Goal: Book appointment/travel/reservation

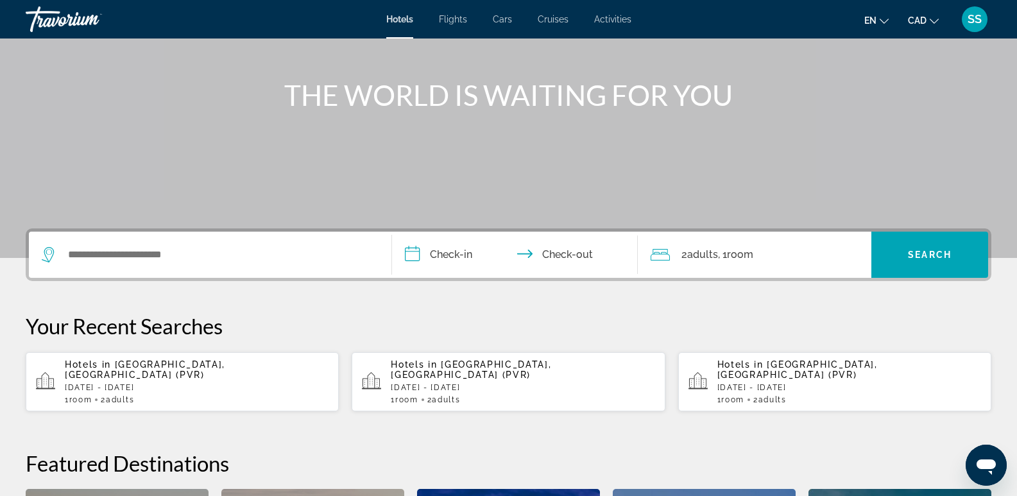
scroll to position [128, 0]
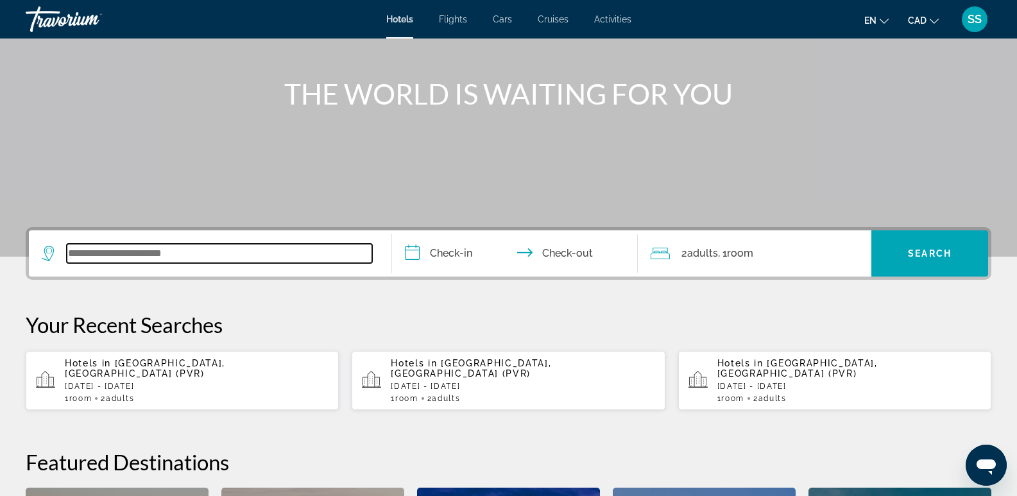
click at [119, 246] on input "Search widget" at bounding box center [219, 253] width 305 height 19
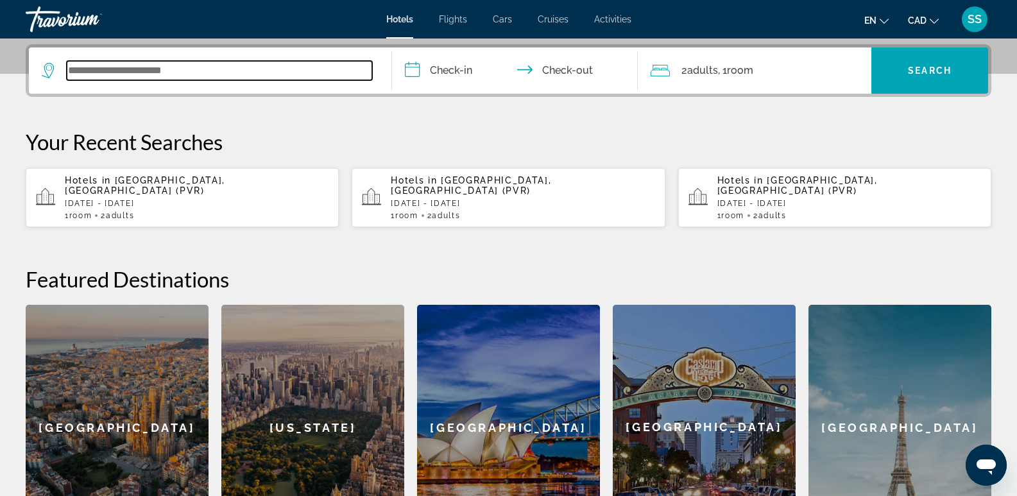
scroll to position [314, 0]
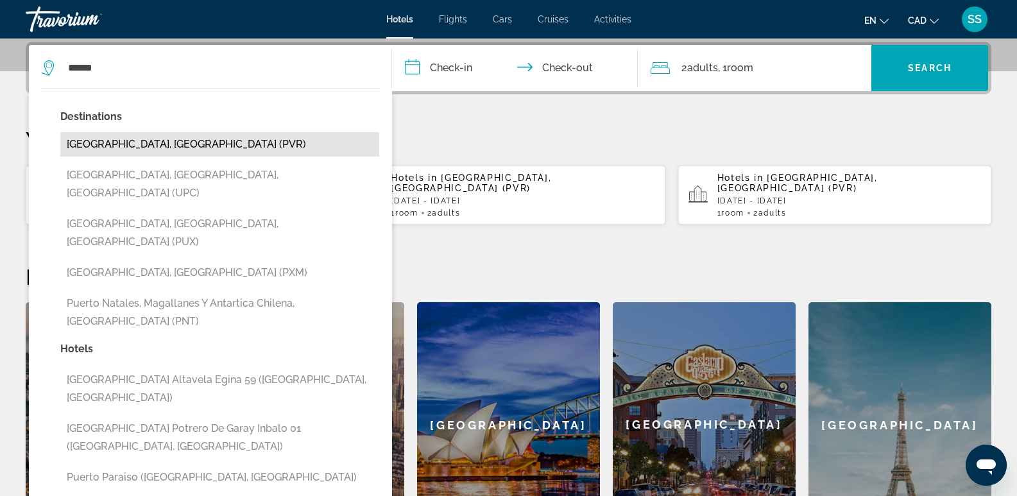
click at [181, 146] on button "[GEOGRAPHIC_DATA], [GEOGRAPHIC_DATA] (PVR)" at bounding box center [219, 144] width 319 height 24
type input "**********"
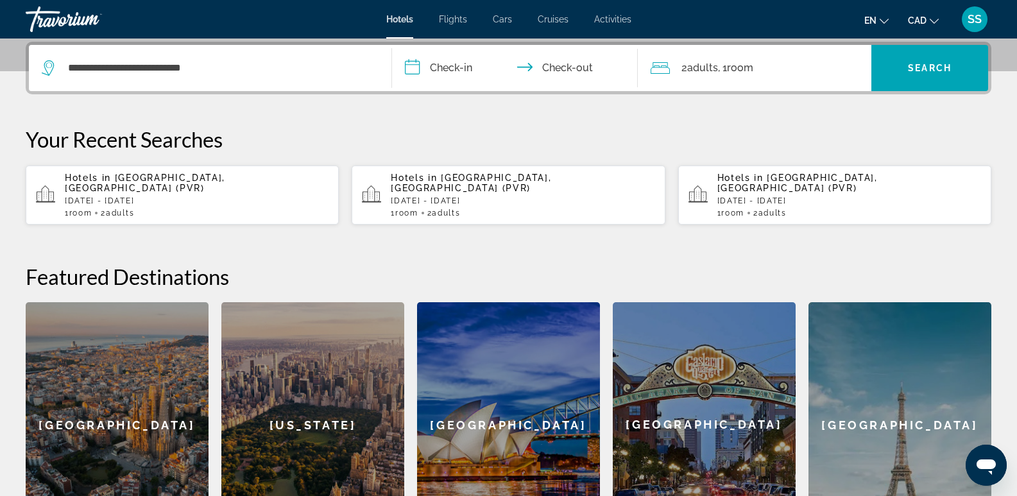
click at [470, 59] on input "**********" at bounding box center [517, 70] width 251 height 50
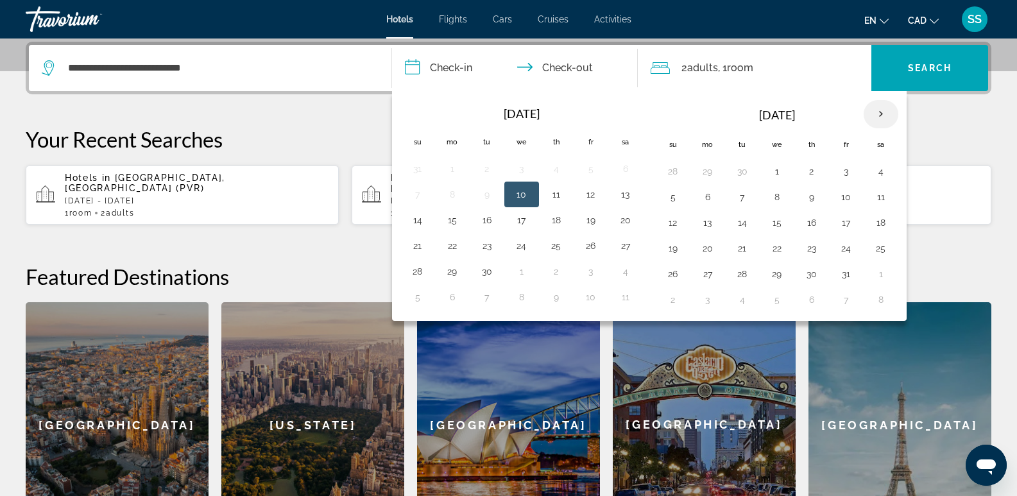
click at [881, 110] on th "Next month" at bounding box center [880, 114] width 35 height 28
click at [739, 223] on button "11" at bounding box center [742, 223] width 21 height 18
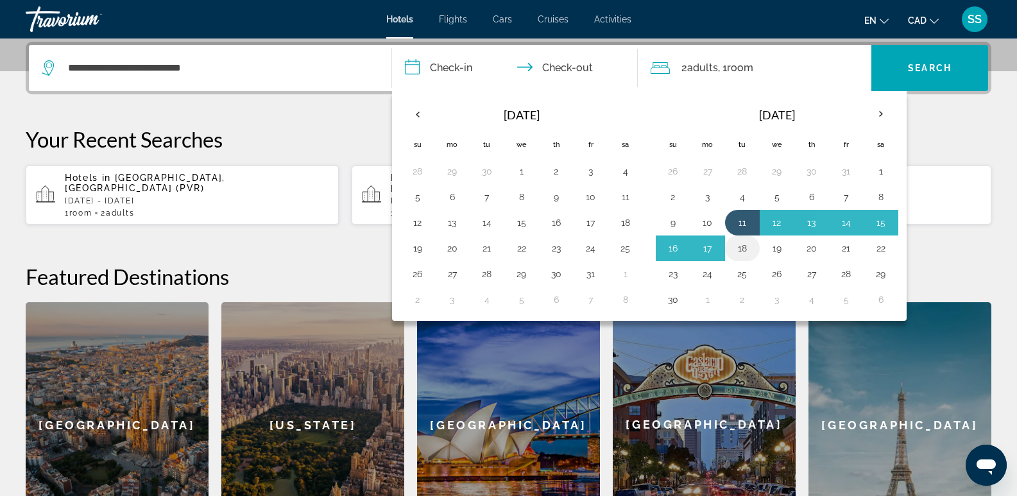
click at [746, 249] on button "18" at bounding box center [742, 248] width 21 height 18
type input "**********"
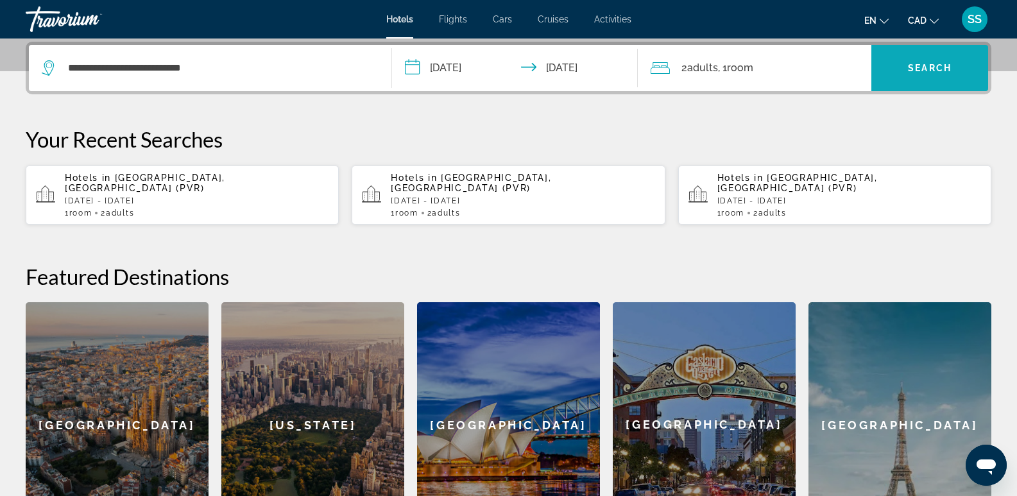
click at [894, 67] on span "Search widget" at bounding box center [929, 68] width 117 height 31
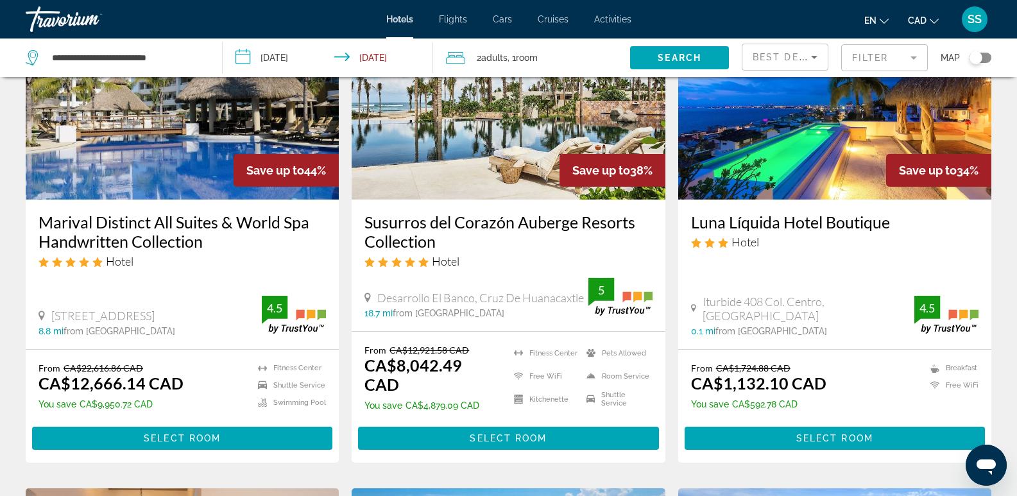
scroll to position [128, 0]
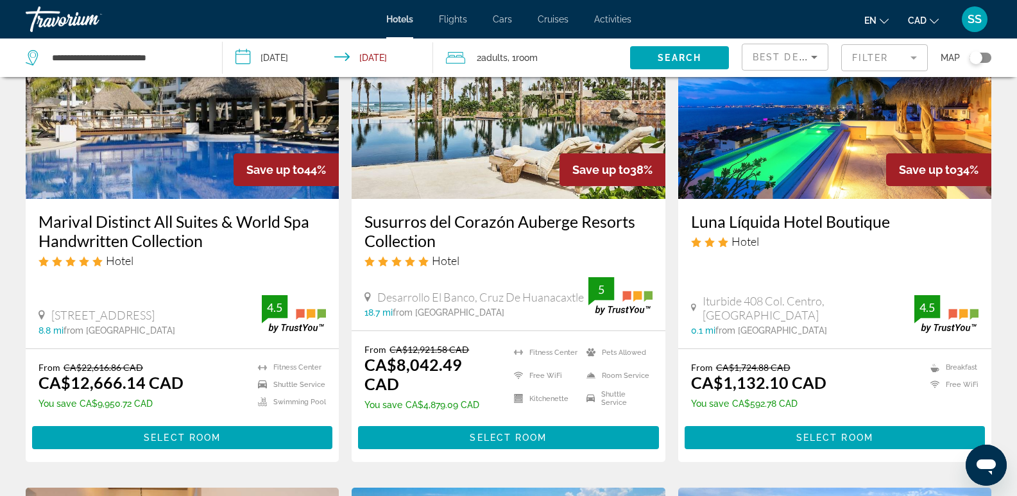
click at [981, 59] on div "Toggle map" at bounding box center [975, 57] width 13 height 13
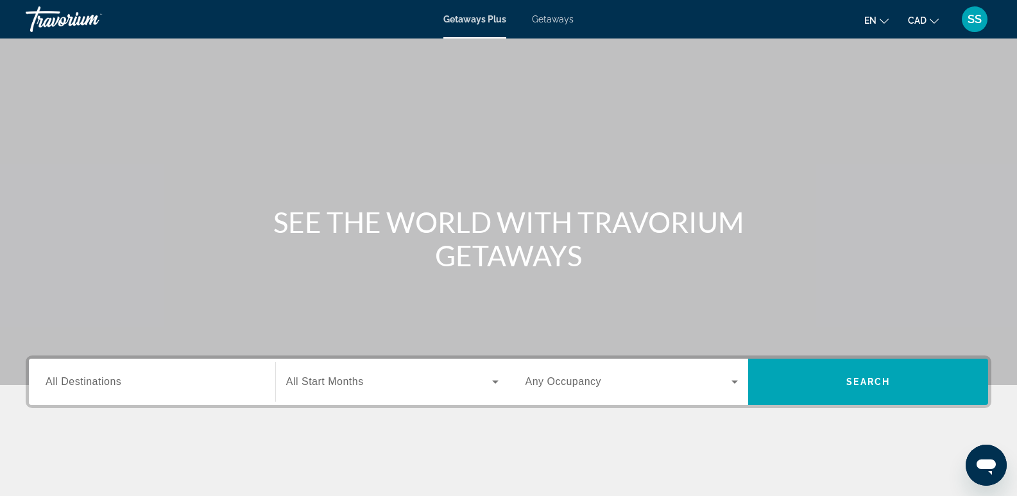
click at [543, 20] on span "Getaways" at bounding box center [553, 19] width 42 height 10
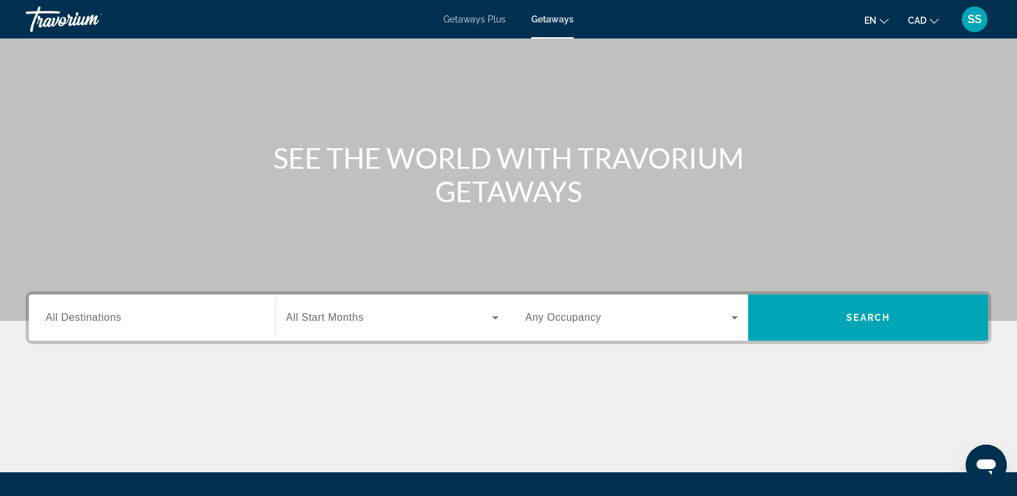
click at [162, 307] on div "Search widget" at bounding box center [152, 318] width 213 height 37
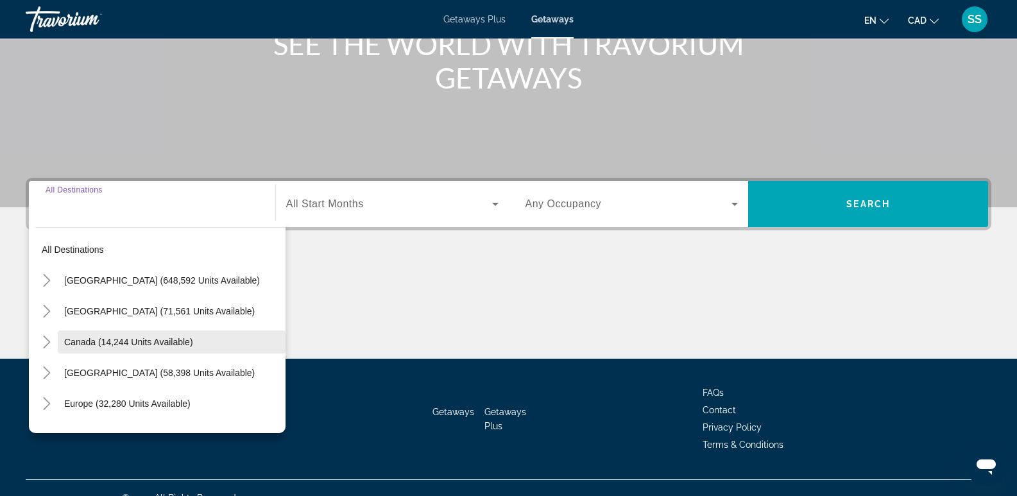
scroll to position [198, 0]
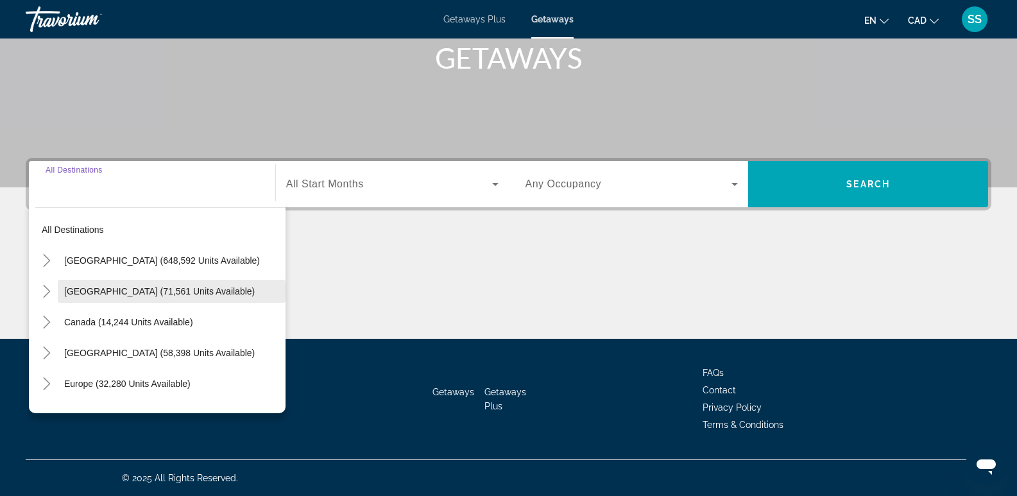
click at [157, 285] on span "Search widget" at bounding box center [172, 291] width 228 height 31
type input "**********"
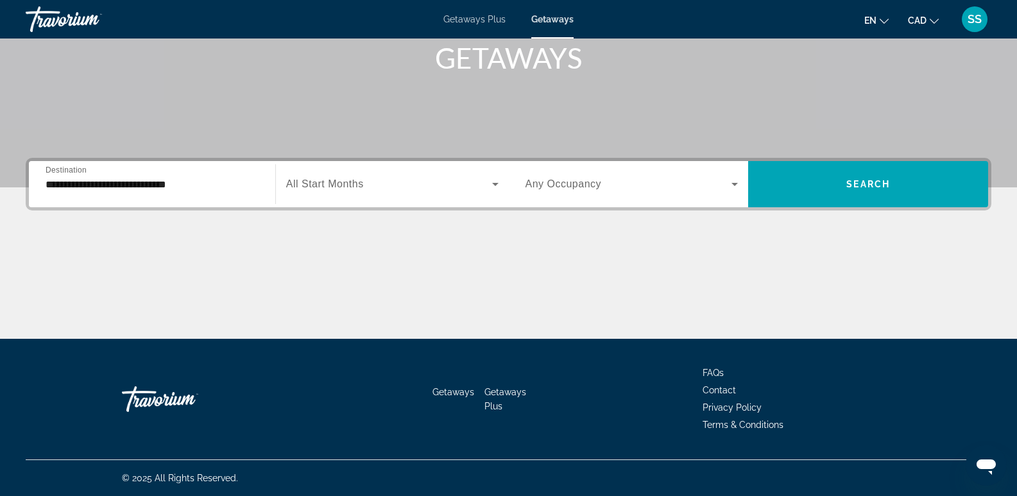
click at [193, 173] on div "**********" at bounding box center [152, 184] width 213 height 37
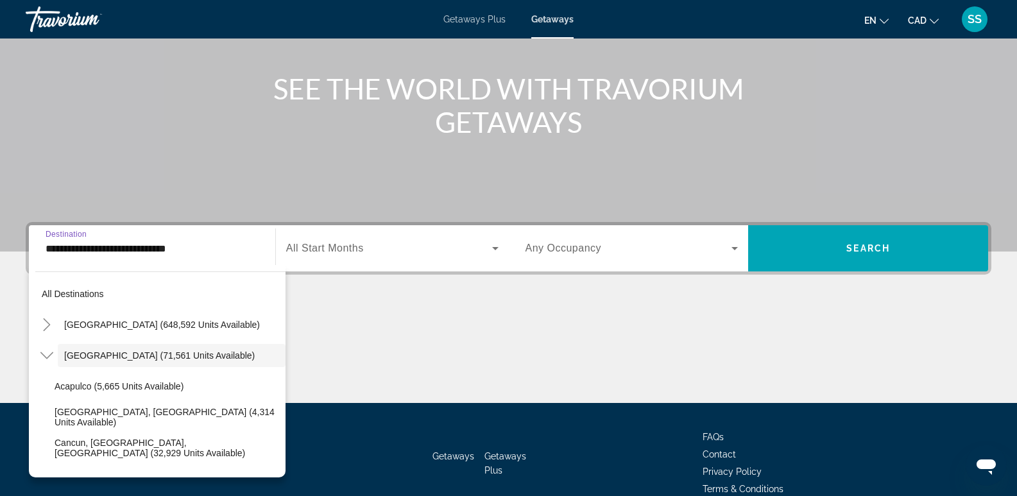
click at [176, 248] on input "**********" at bounding box center [152, 248] width 213 height 15
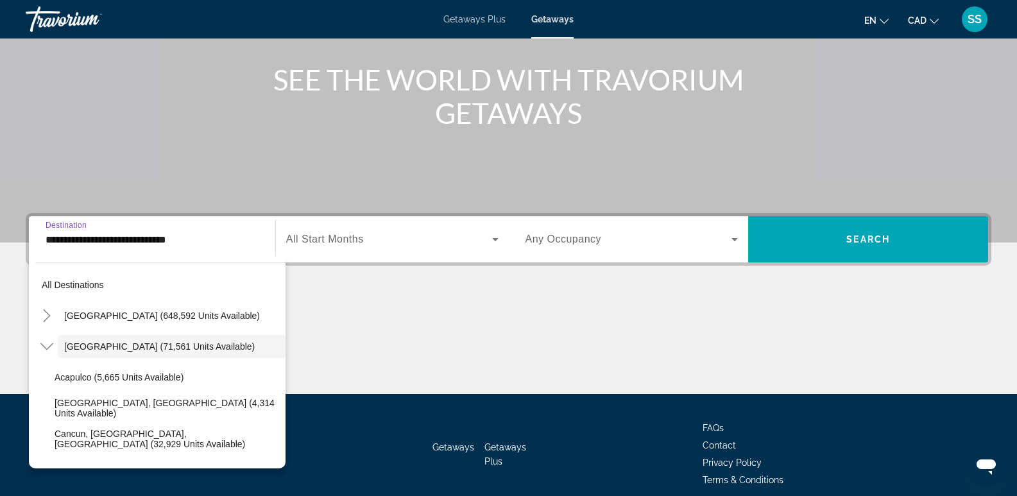
scroll to position [69, 0]
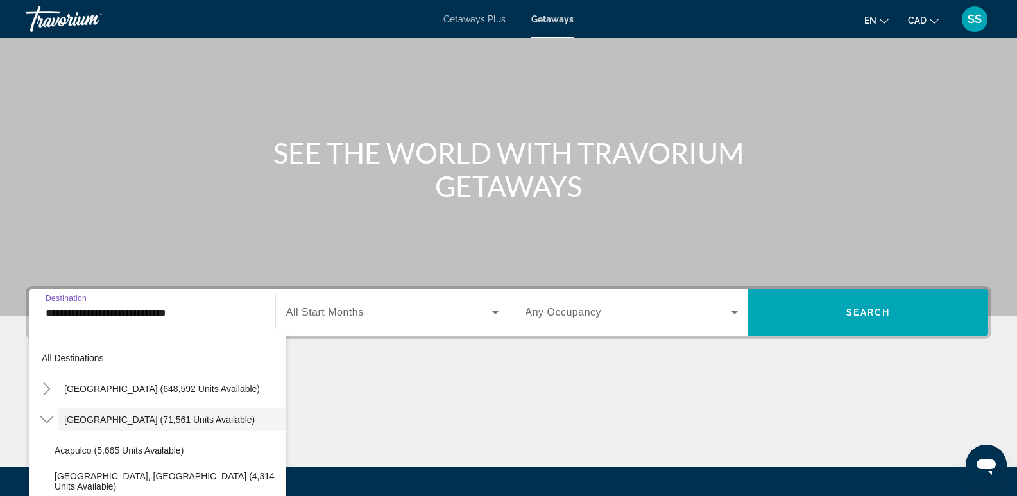
drag, startPoint x: 201, startPoint y: 234, endPoint x: 207, endPoint y: 213, distance: 21.3
click at [203, 231] on div "Main content" at bounding box center [508, 123] width 1017 height 385
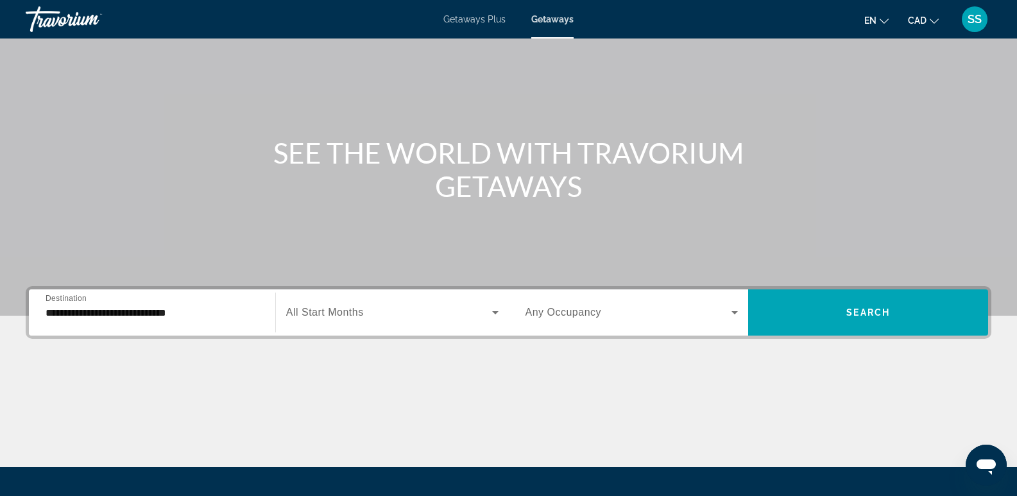
click at [566, 23] on span "Getaways" at bounding box center [552, 19] width 42 height 10
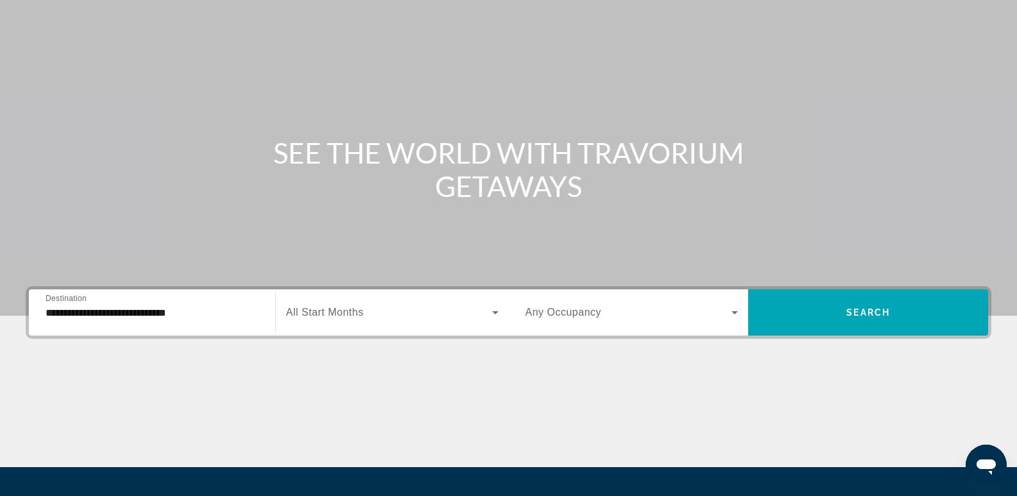
scroll to position [0, 0]
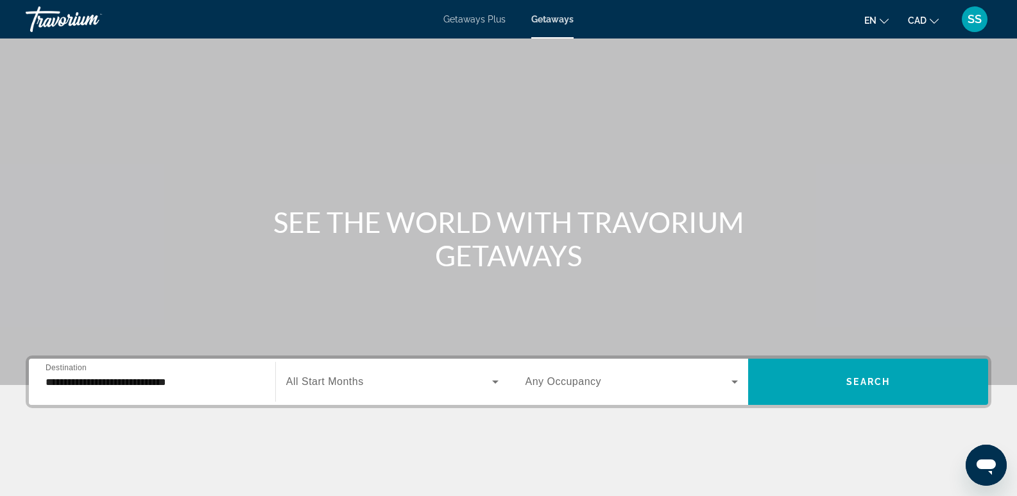
click at [475, 21] on span "Getaways Plus" at bounding box center [474, 19] width 62 height 10
click at [554, 21] on span "Getaways" at bounding box center [553, 19] width 42 height 10
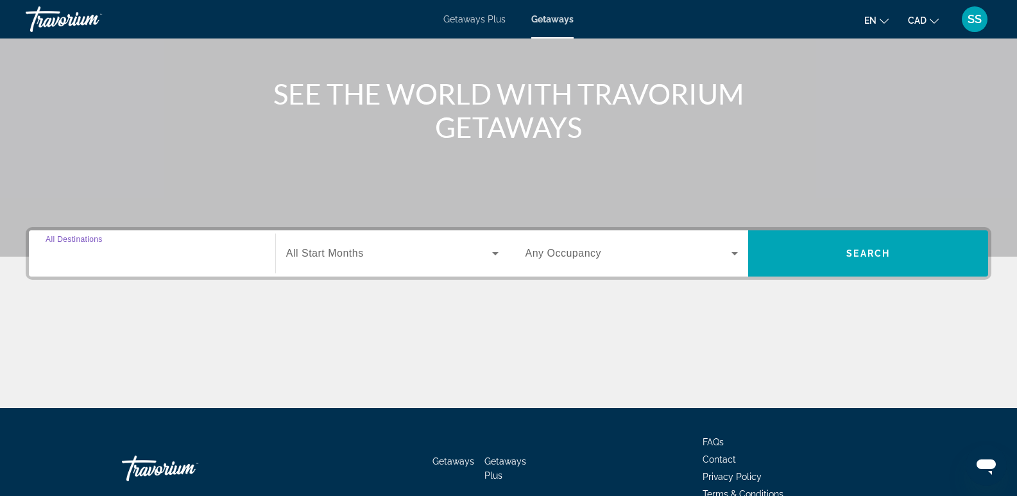
click at [163, 258] on input "Destination All Destinations" at bounding box center [152, 253] width 213 height 15
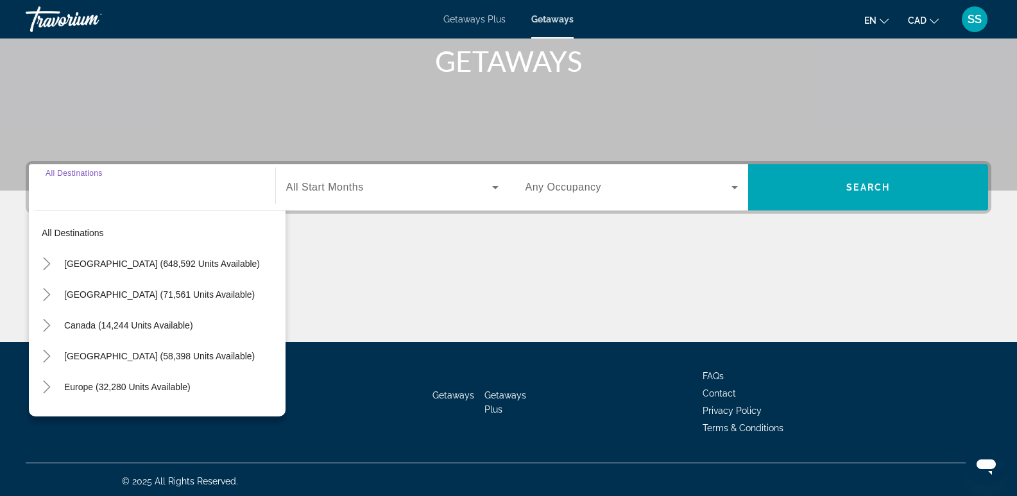
scroll to position [198, 0]
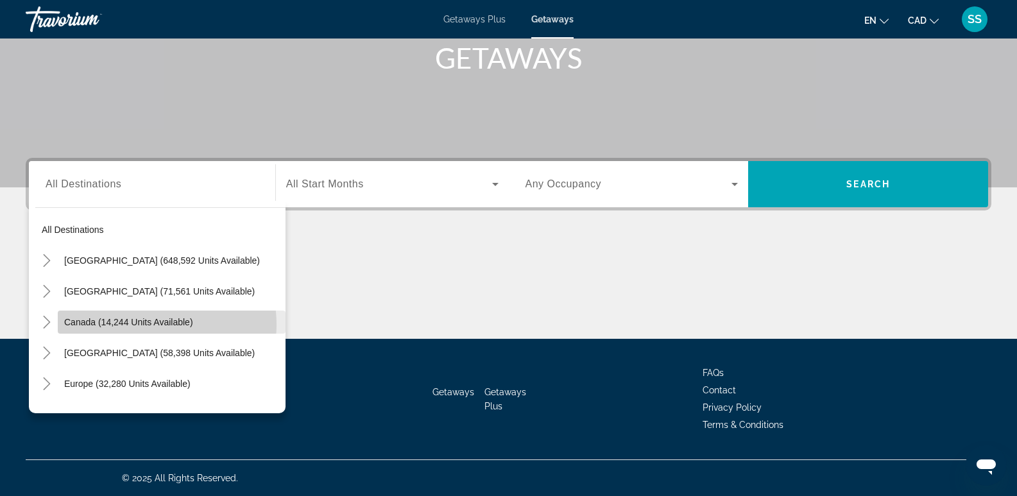
click at [146, 325] on span "Canada (14,244 units available)" at bounding box center [128, 322] width 129 height 10
type input "**********"
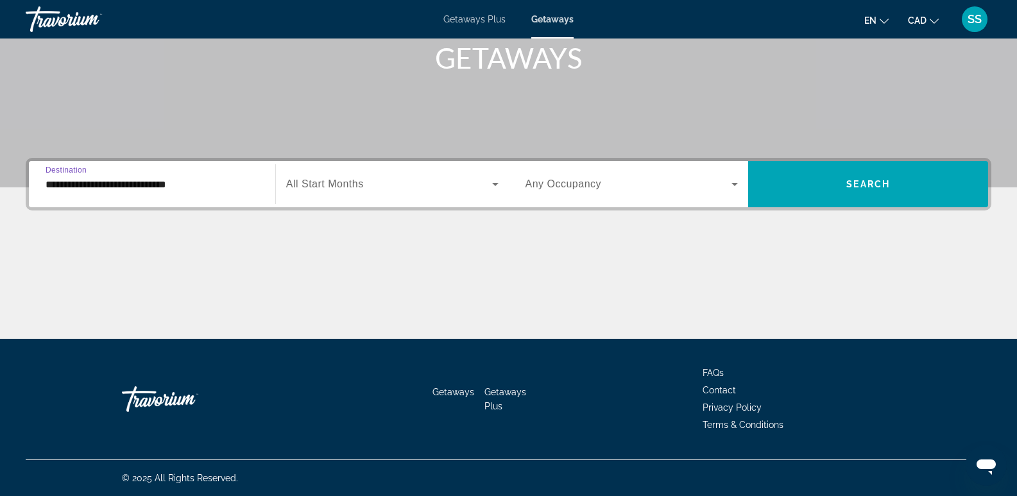
click at [378, 184] on span "Search widget" at bounding box center [389, 183] width 206 height 15
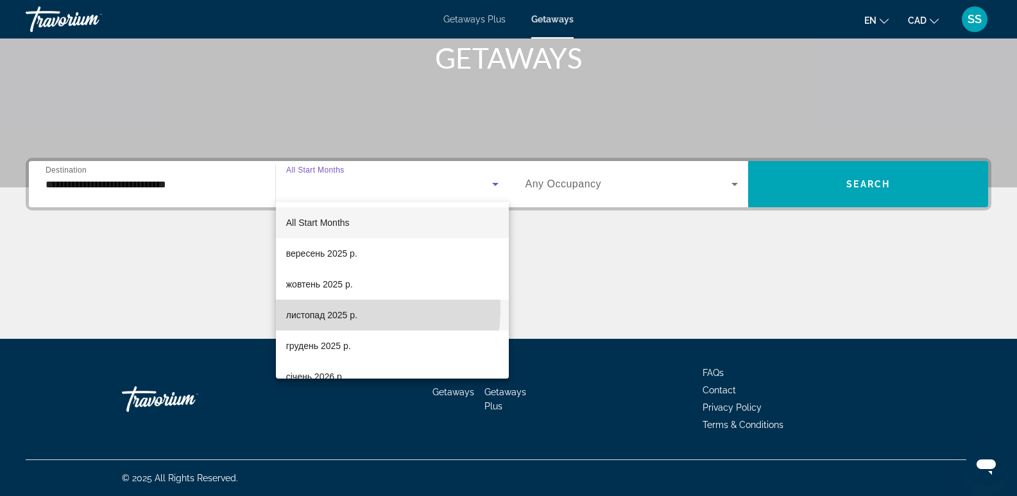
click at [338, 309] on span "листопад 2025 р." at bounding box center [321, 314] width 71 height 15
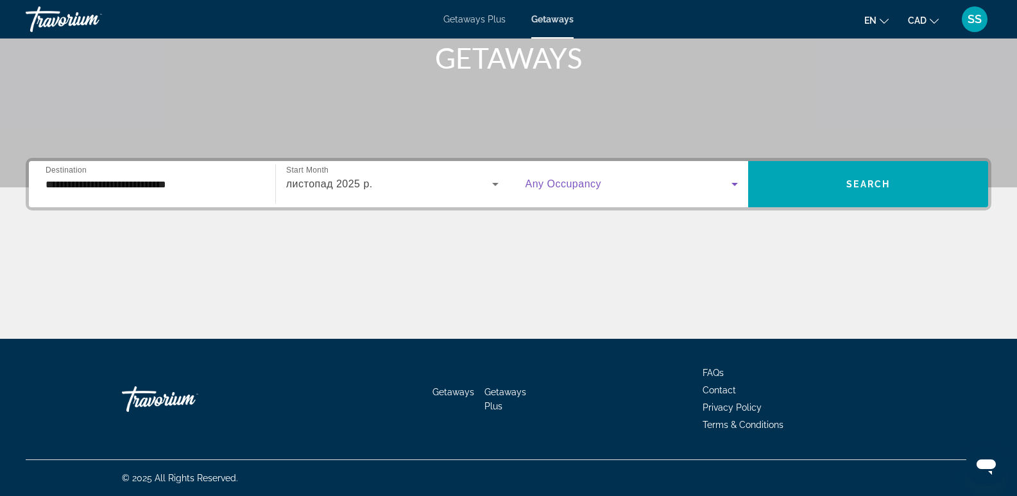
click at [667, 188] on span "Search widget" at bounding box center [628, 183] width 207 height 15
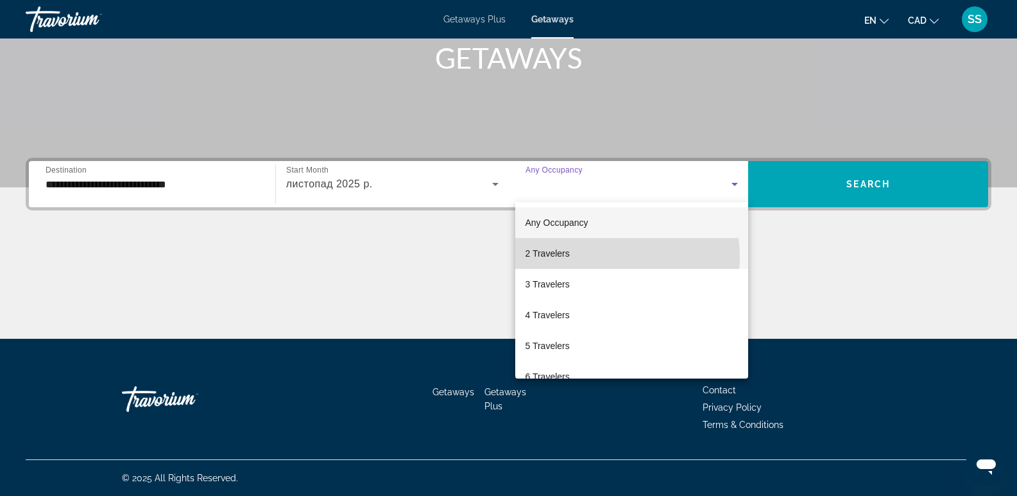
click at [595, 257] on mat-option "2 Travelers" at bounding box center [632, 253] width 234 height 31
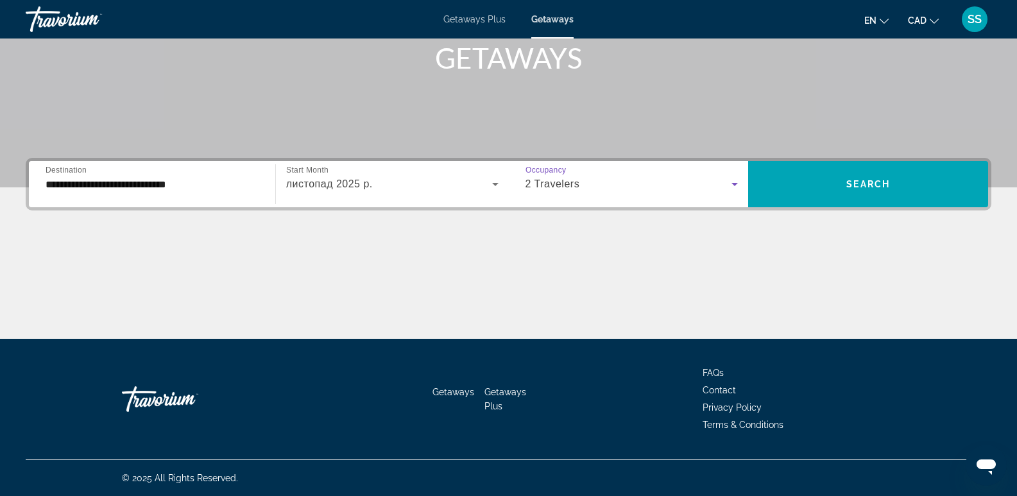
click at [735, 186] on icon "Search widget" at bounding box center [734, 183] width 15 height 15
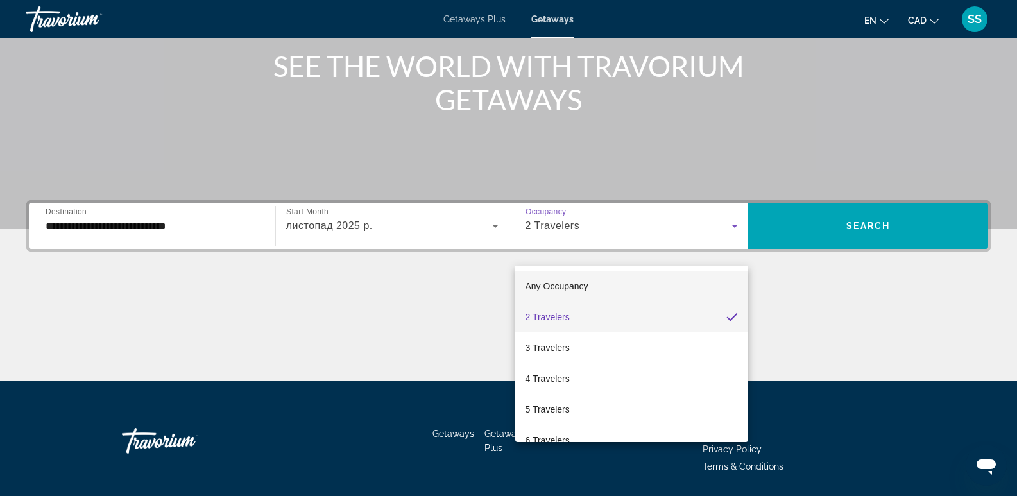
scroll to position [133, 0]
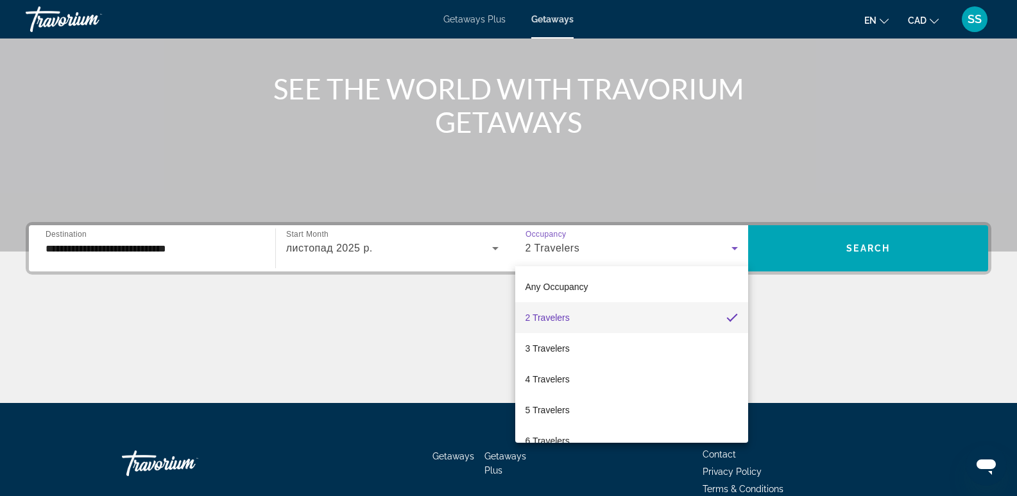
click at [832, 255] on div at bounding box center [508, 248] width 1017 height 496
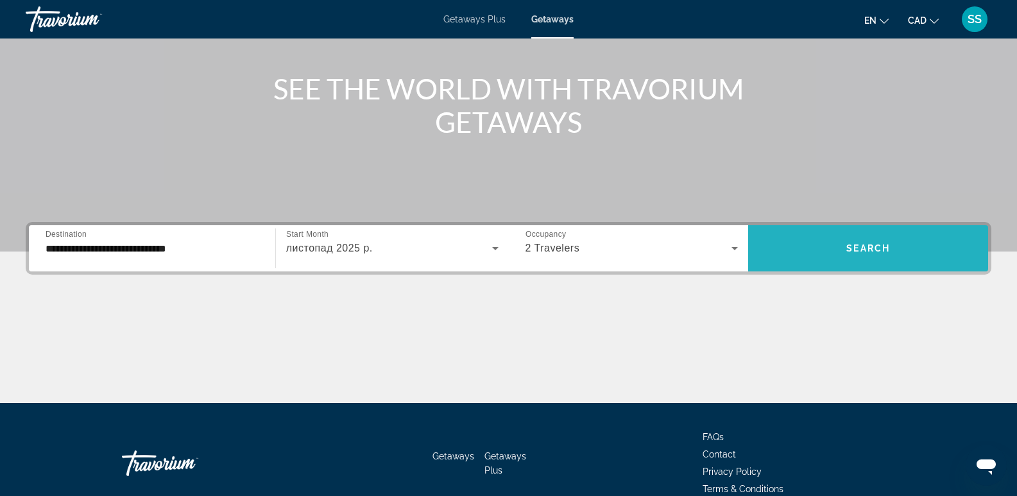
click at [829, 244] on span "Search widget" at bounding box center [868, 248] width 240 height 31
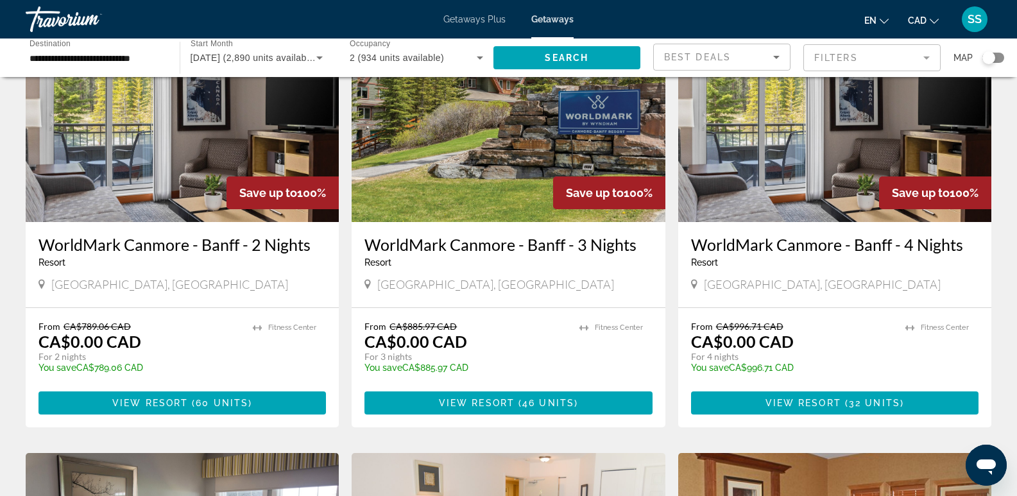
scroll to position [128, 0]
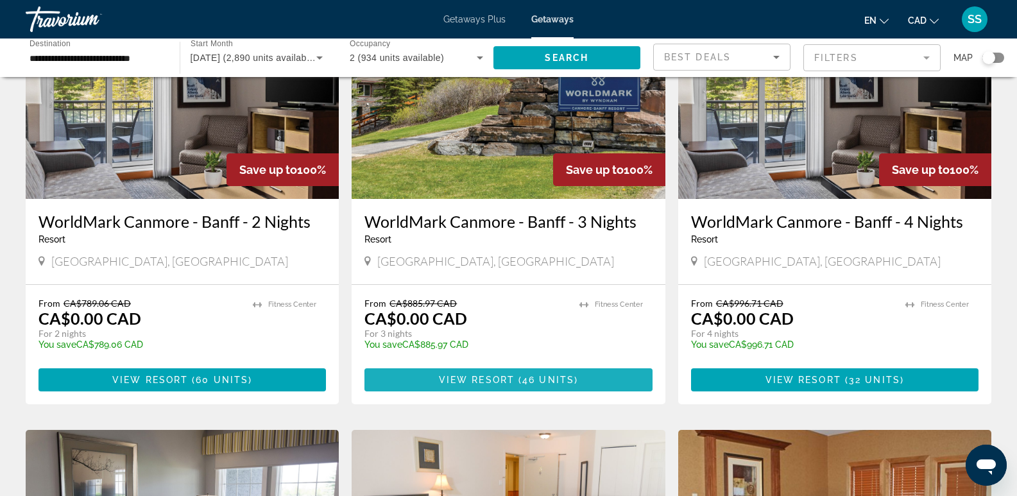
click at [550, 380] on span "46 units" at bounding box center [548, 380] width 52 height 10
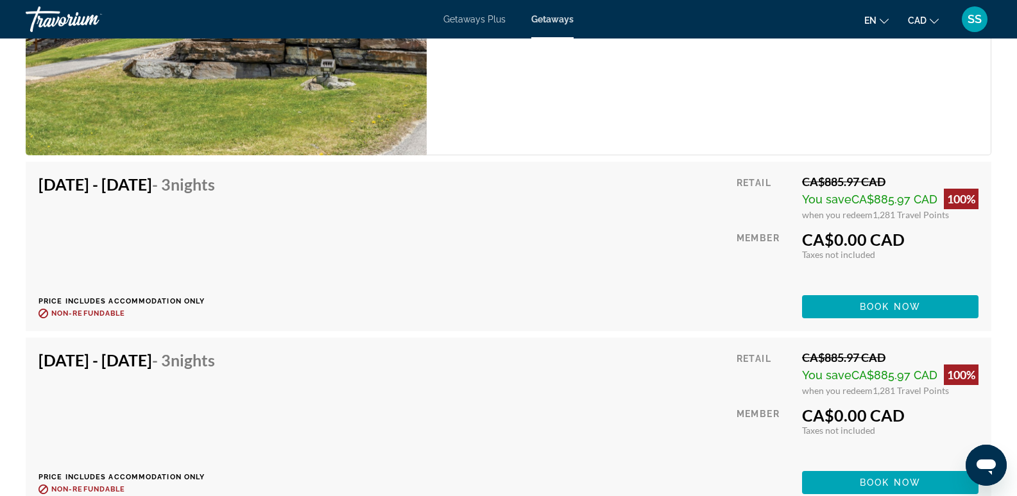
scroll to position [2630, 0]
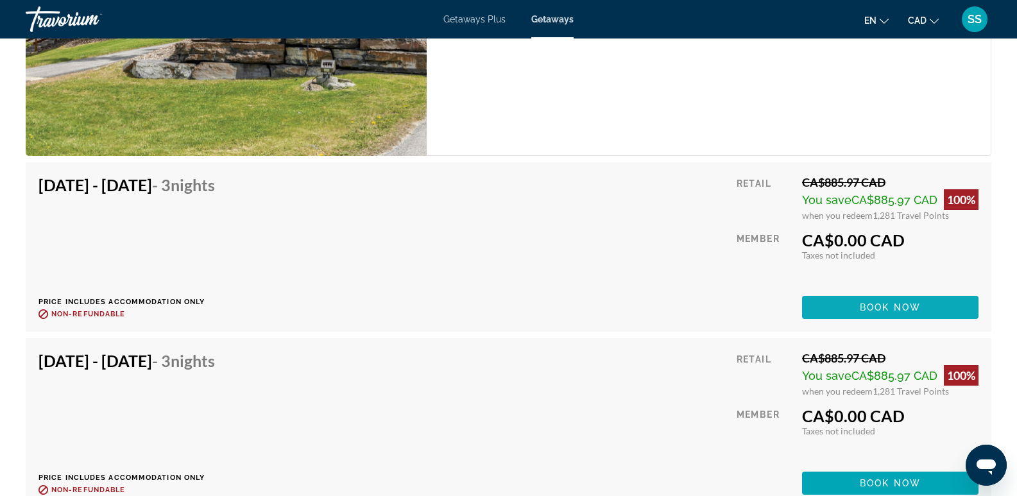
click at [896, 309] on span "Book now" at bounding box center [890, 307] width 61 height 10
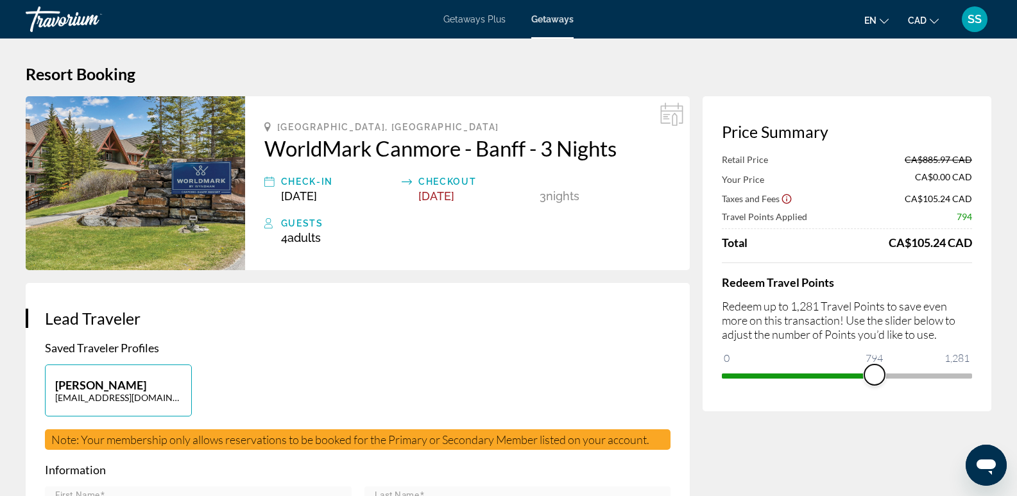
drag, startPoint x: 958, startPoint y: 378, endPoint x: 880, endPoint y: 373, distance: 77.8
click at [880, 373] on span "ngx-slider" at bounding box center [874, 374] width 21 height 21
drag, startPoint x: 876, startPoint y: 377, endPoint x: 846, endPoint y: 384, distance: 30.3
click at [846, 384] on span "ngx-slider" at bounding box center [846, 374] width 21 height 21
drag, startPoint x: 847, startPoint y: 379, endPoint x: 839, endPoint y: 382, distance: 8.1
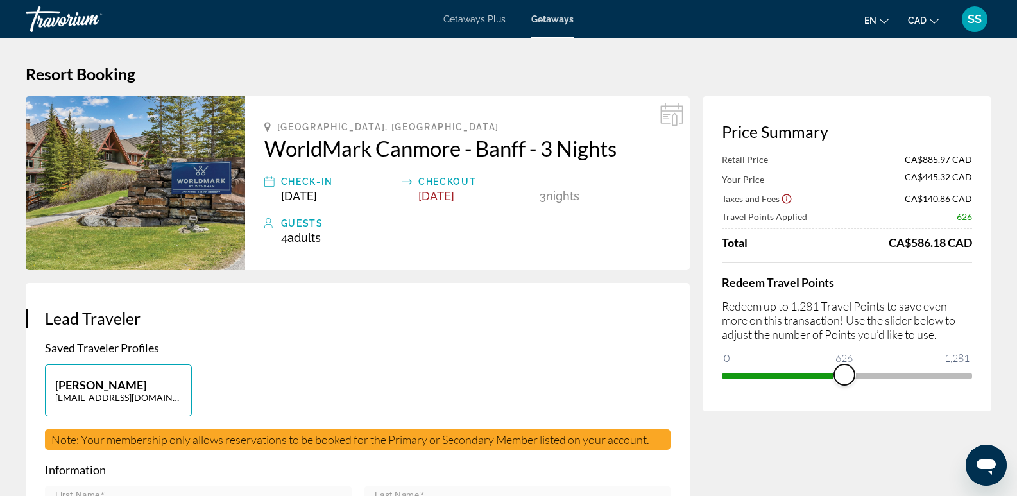
click at [839, 382] on span "ngx-slider" at bounding box center [844, 374] width 21 height 21
drag, startPoint x: 843, startPoint y: 377, endPoint x: 866, endPoint y: 379, distance: 23.2
click at [866, 379] on span "ngx-slider" at bounding box center [864, 374] width 21 height 21
